Goal: Task Accomplishment & Management: Manage account settings

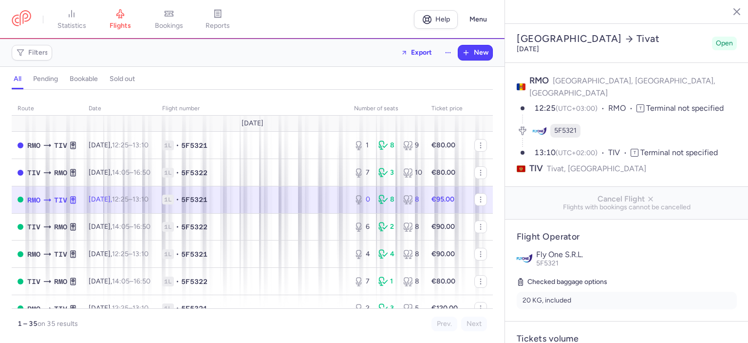
select select "hours"
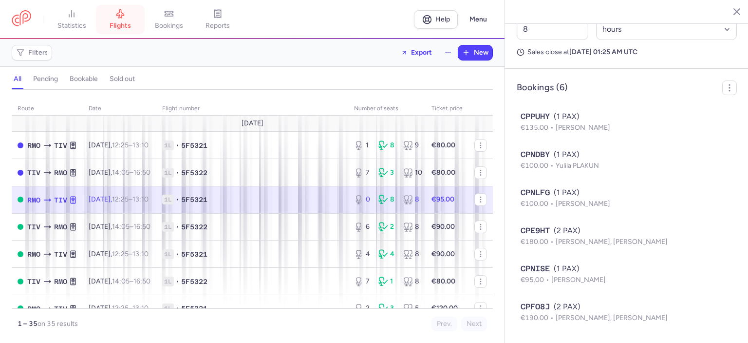
click at [118, 21] on span "flights" at bounding box center [120, 25] width 21 height 9
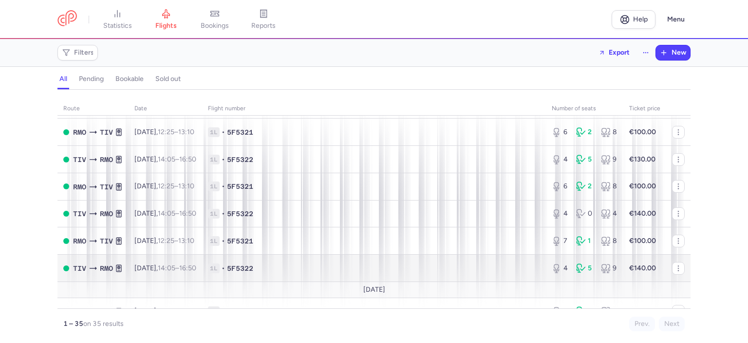
scroll to position [341, 0]
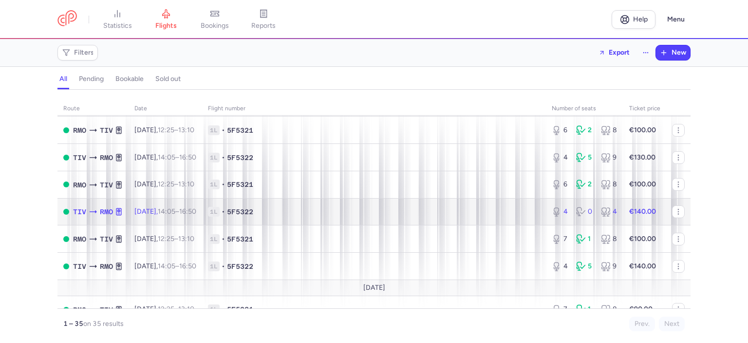
click at [324, 225] on td "1L • 5F5322" at bounding box center [374, 211] width 344 height 27
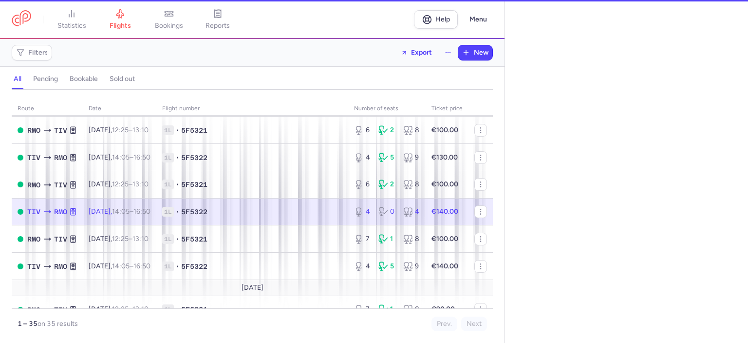
select select "hours"
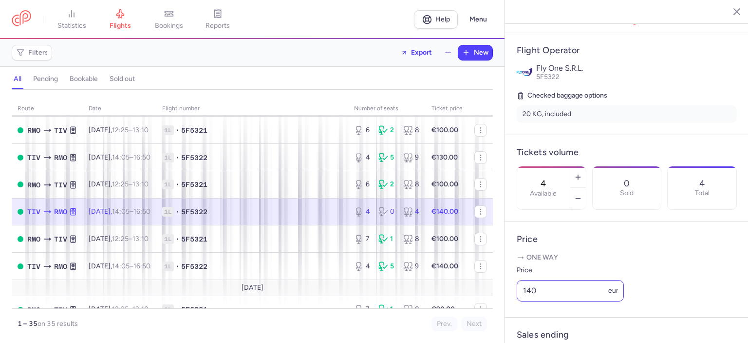
scroll to position [195, 0]
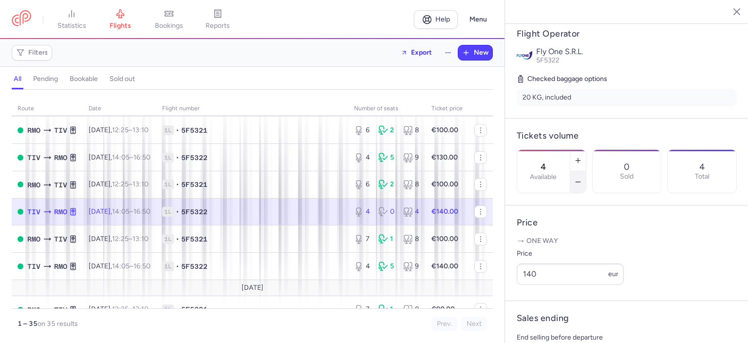
click at [582, 178] on icon "button" at bounding box center [578, 182] width 8 height 8
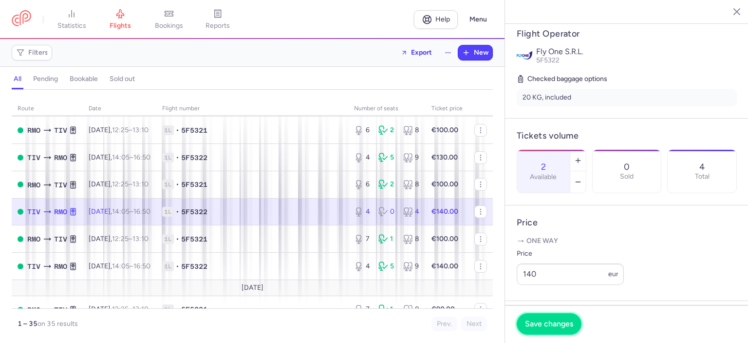
click at [537, 325] on span "Save changes" at bounding box center [549, 323] width 48 height 9
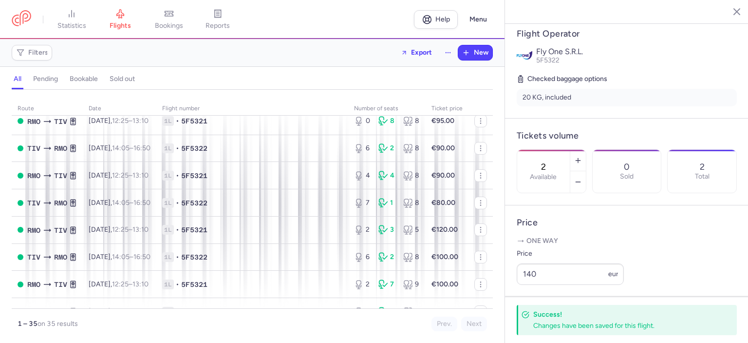
scroll to position [0, 0]
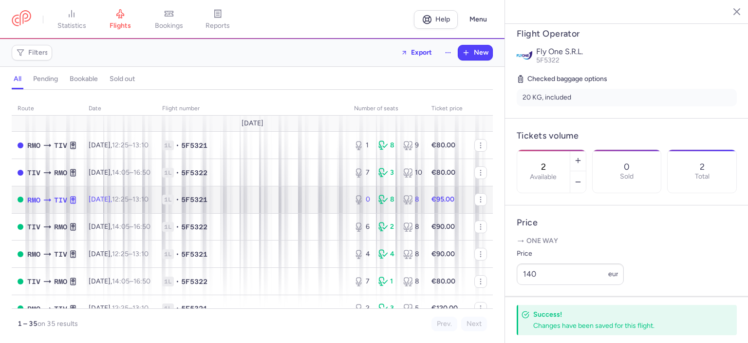
click at [259, 200] on span "1L • 5F5321" at bounding box center [252, 199] width 180 height 10
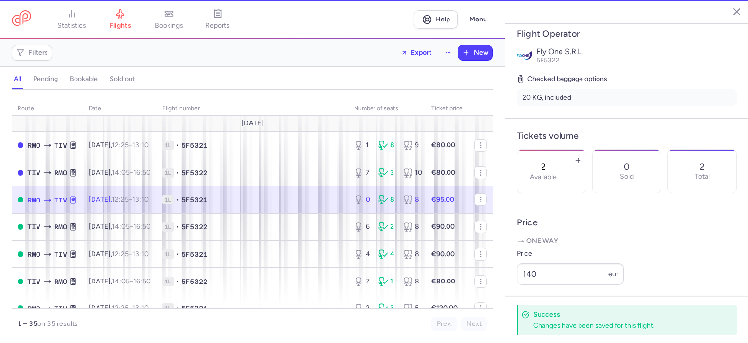
type input "0"
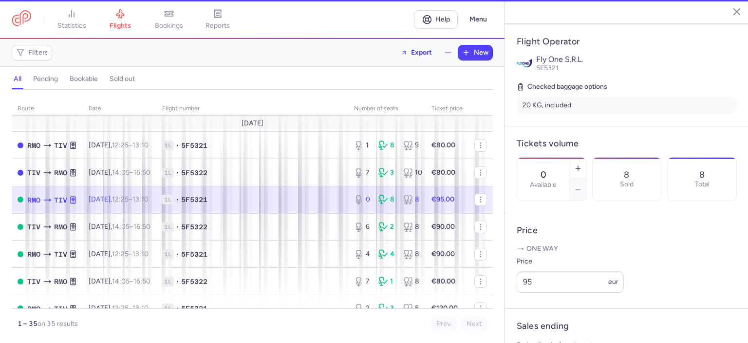
scroll to position [203, 0]
